Goal: Navigation & Orientation: Find specific page/section

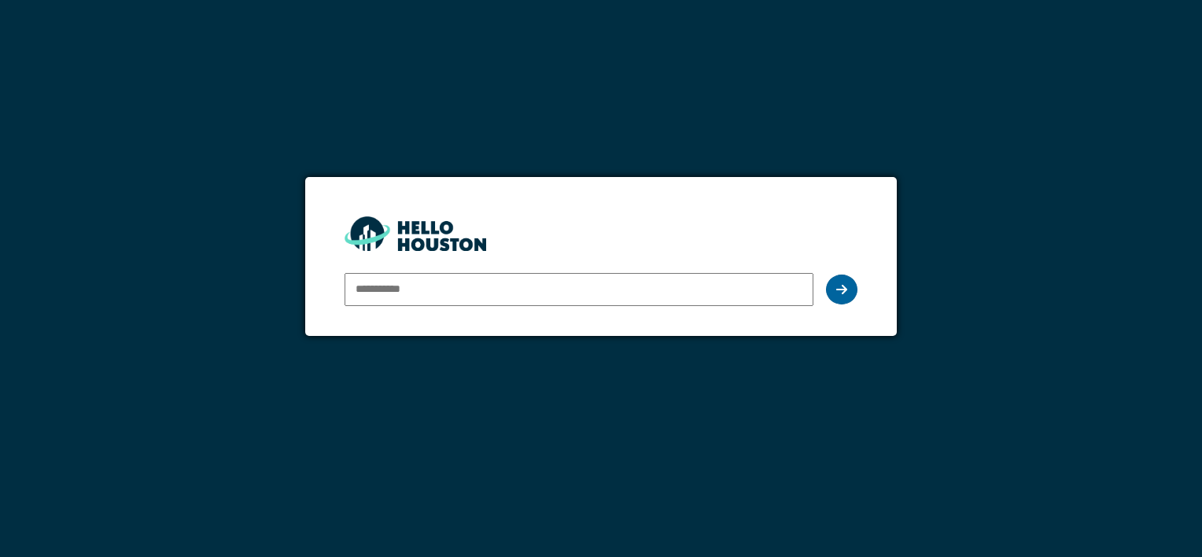
type input "**********"
click at [837, 292] on icon at bounding box center [841, 289] width 11 height 13
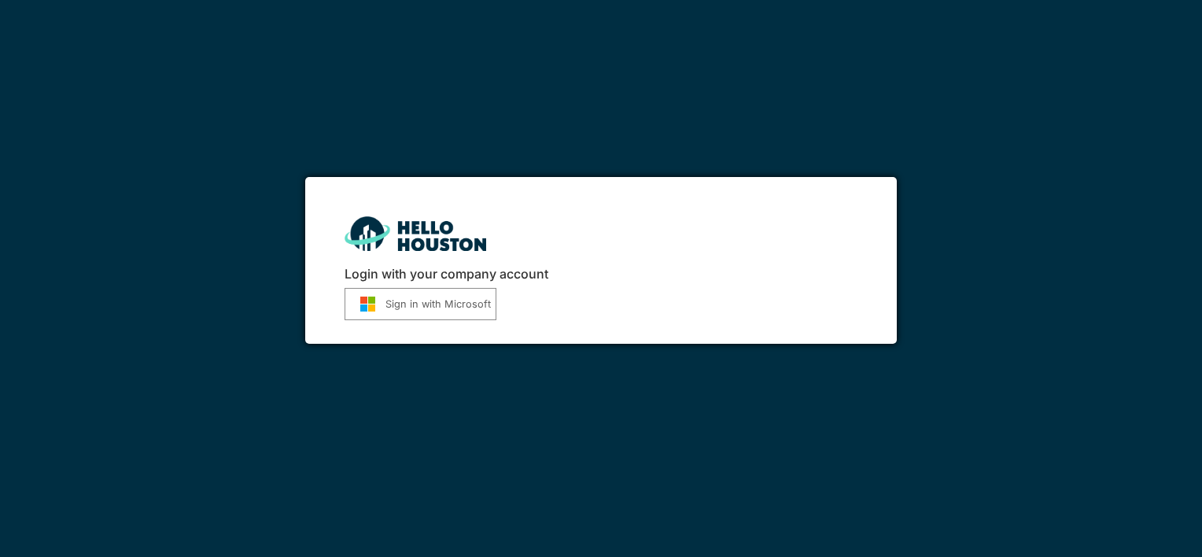
click at [440, 309] on button "Sign in with Microsoft" at bounding box center [421, 304] width 152 height 32
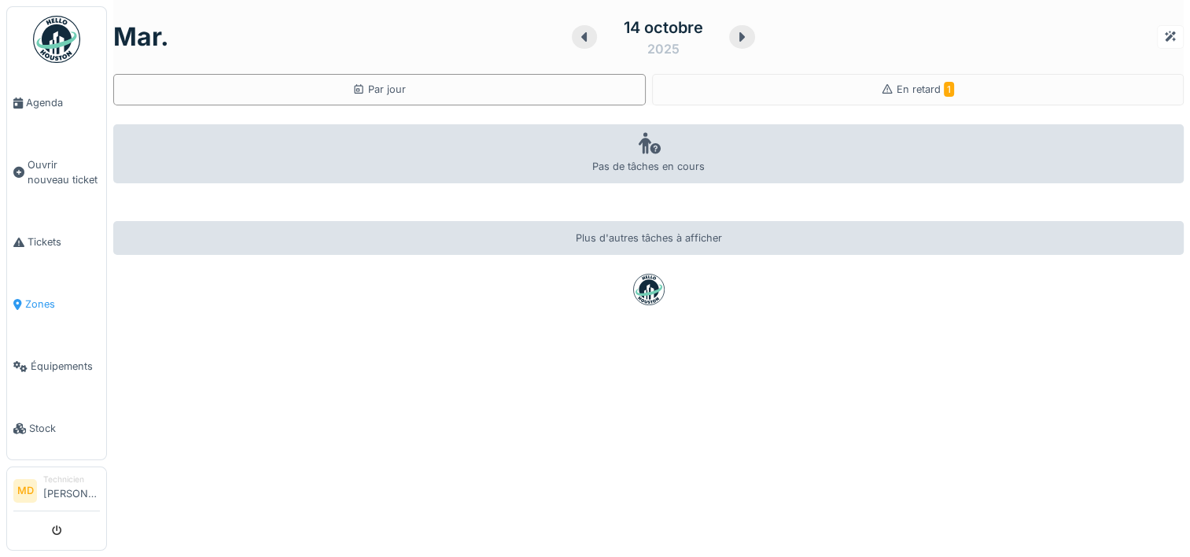
click at [35, 287] on link "Zones" at bounding box center [56, 304] width 99 height 62
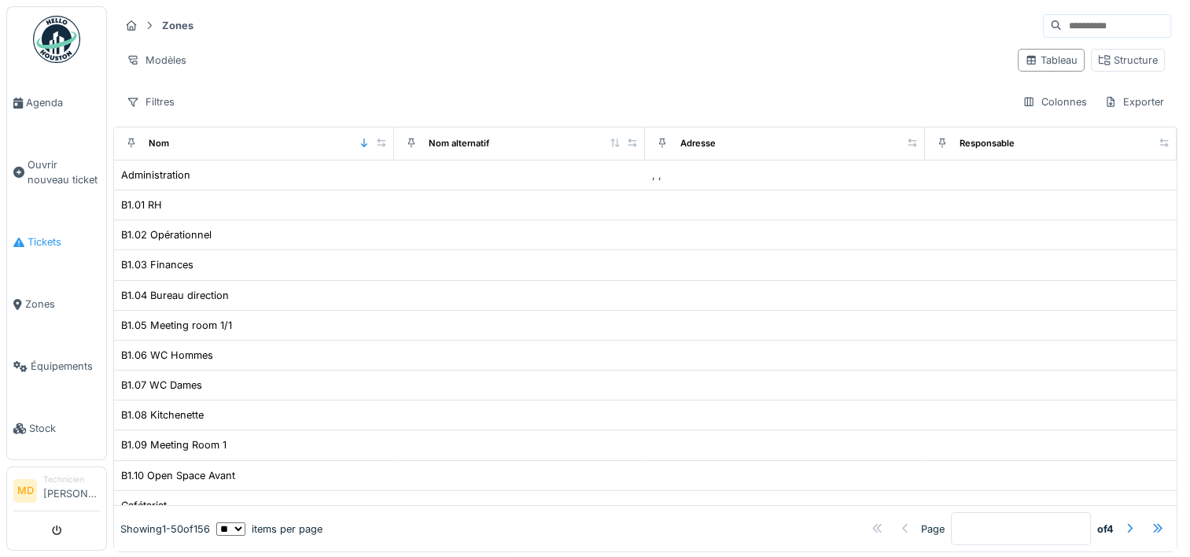
click at [54, 239] on span "Tickets" at bounding box center [64, 241] width 72 height 15
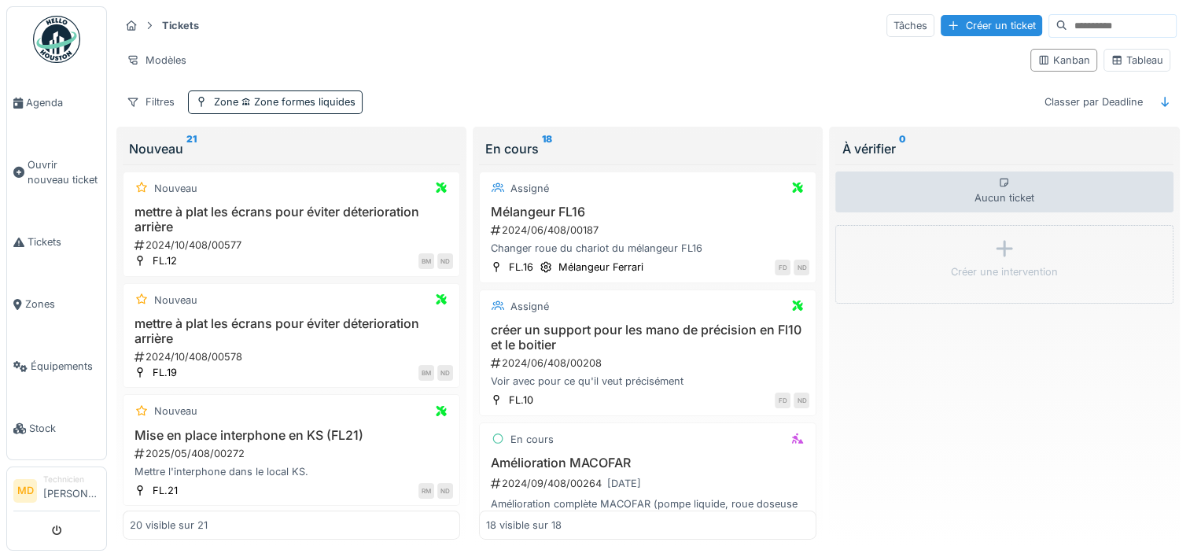
click at [505, 30] on div "Tickets Tâches Créer un ticket" at bounding box center [649, 26] width 1058 height 26
